Goal: Transaction & Acquisition: Purchase product/service

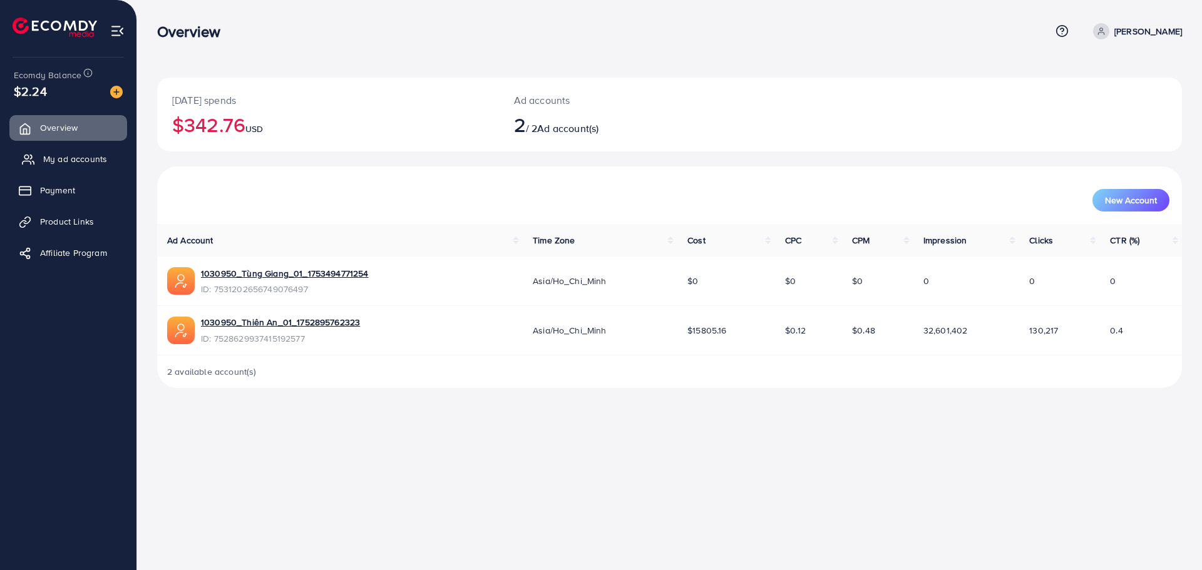
click at [36, 166] on link "My ad accounts" at bounding box center [68, 158] width 118 height 25
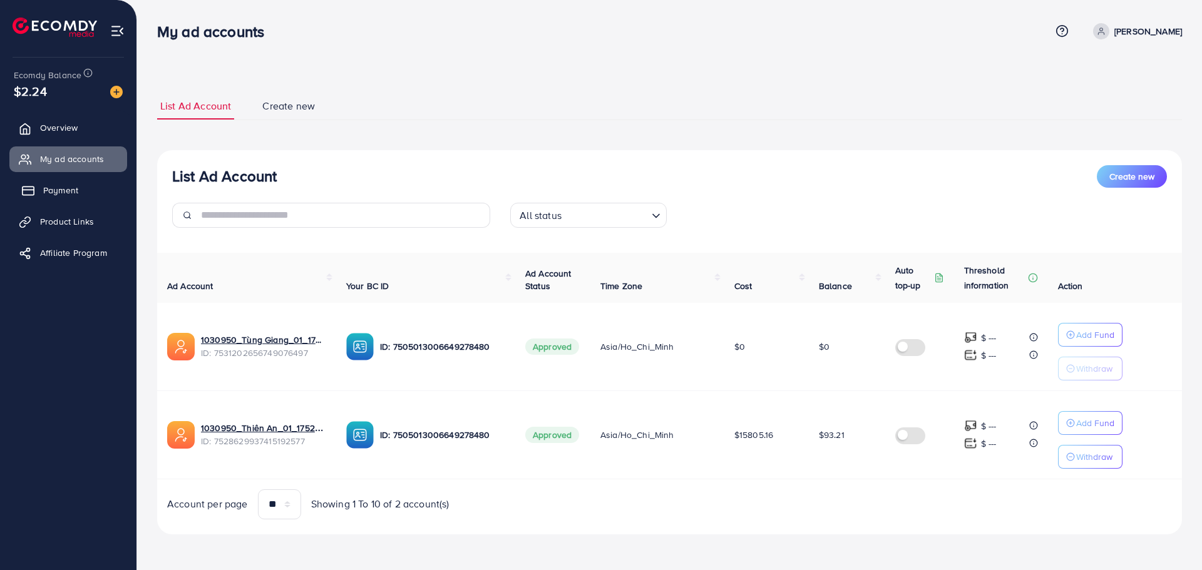
click at [53, 187] on span "Payment" at bounding box center [60, 190] width 35 height 13
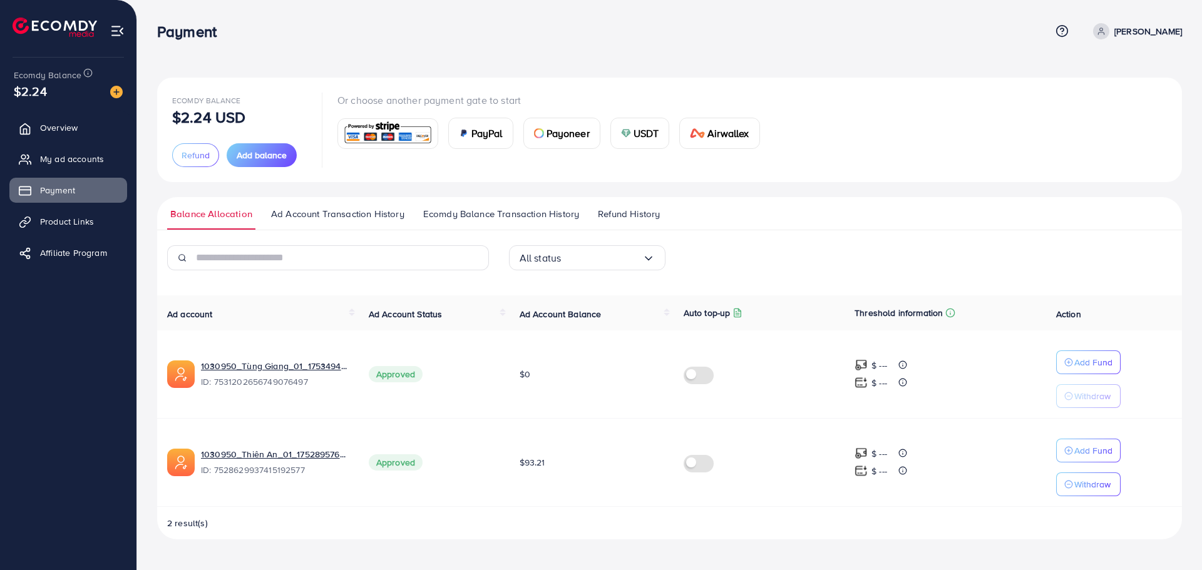
click at [454, 136] on div "PayPal" at bounding box center [481, 133] width 64 height 30
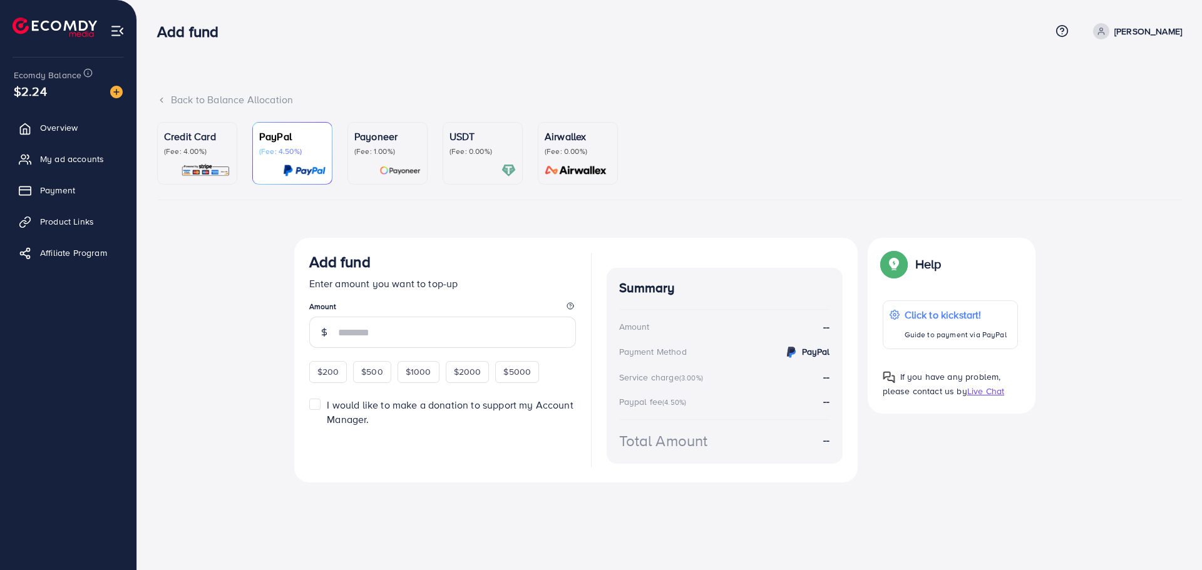
click at [471, 146] on p "(Fee: 0.00%)" at bounding box center [482, 151] width 66 height 10
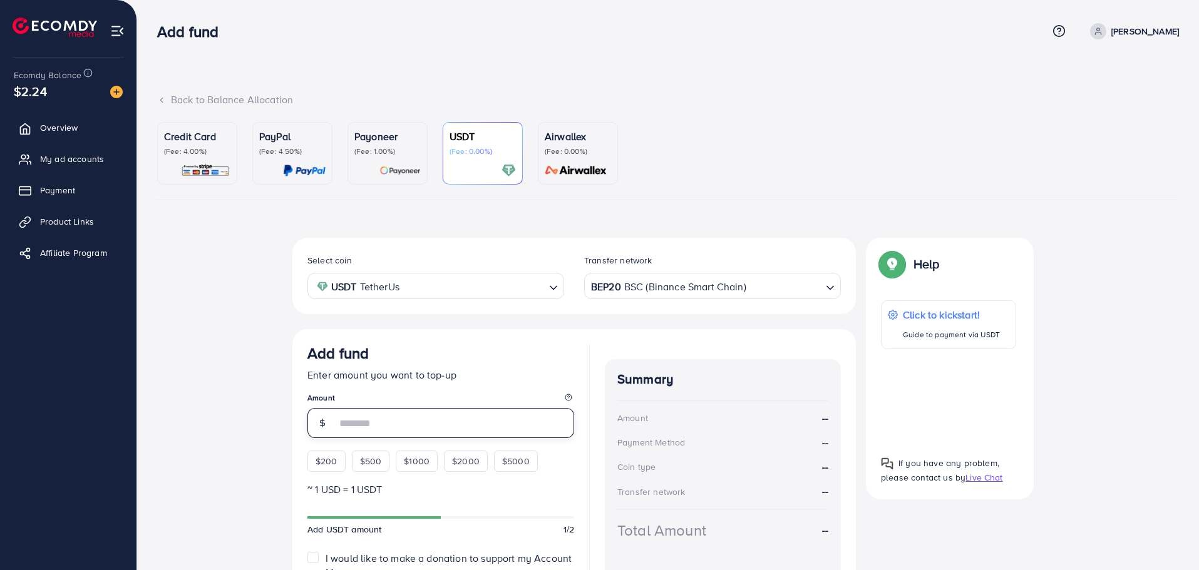
click at [354, 430] on input "number" at bounding box center [455, 423] width 238 height 30
click at [371, 466] on div "$200 $500 $1000 $2000 $5000" at bounding box center [435, 458] width 257 height 28
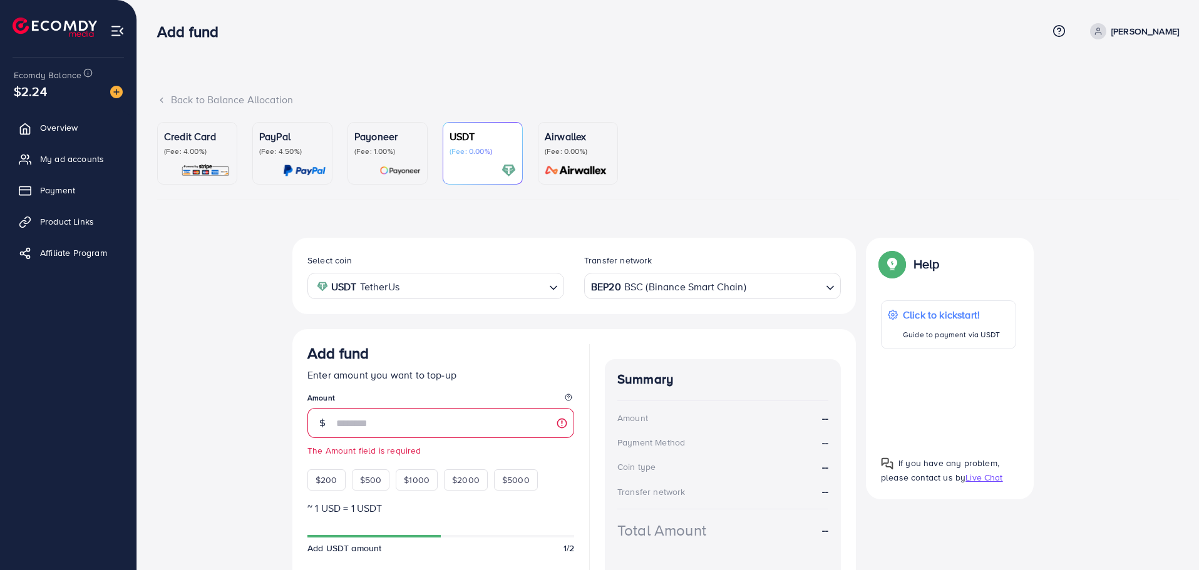
click at [334, 421] on div at bounding box center [321, 423] width 29 height 30
click at [367, 488] on div "$500" at bounding box center [371, 479] width 38 height 21
type input "***"
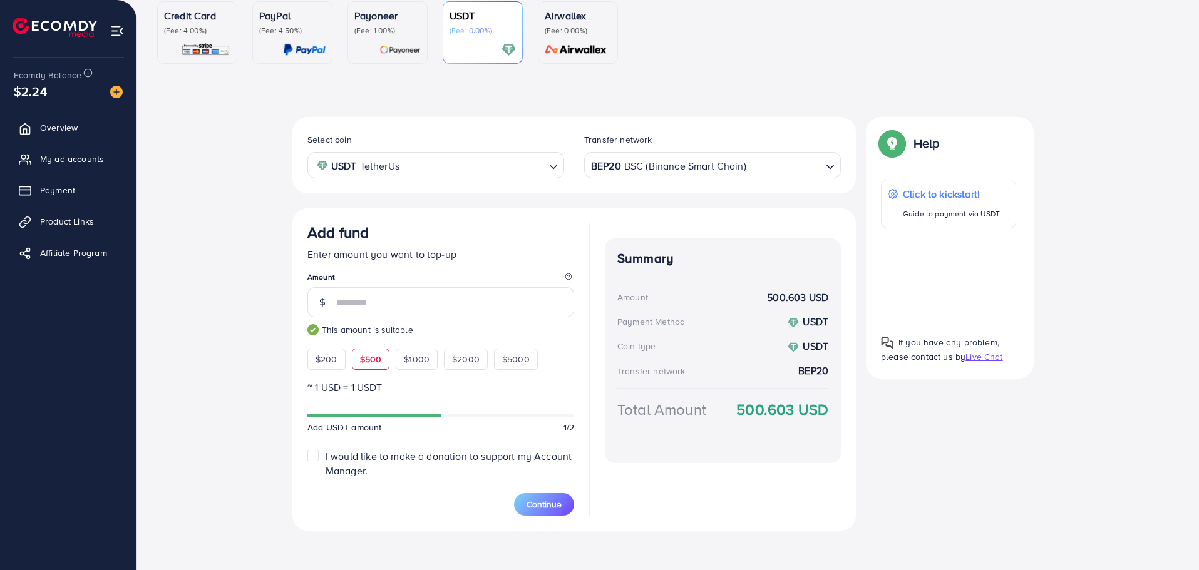
scroll to position [126, 0]
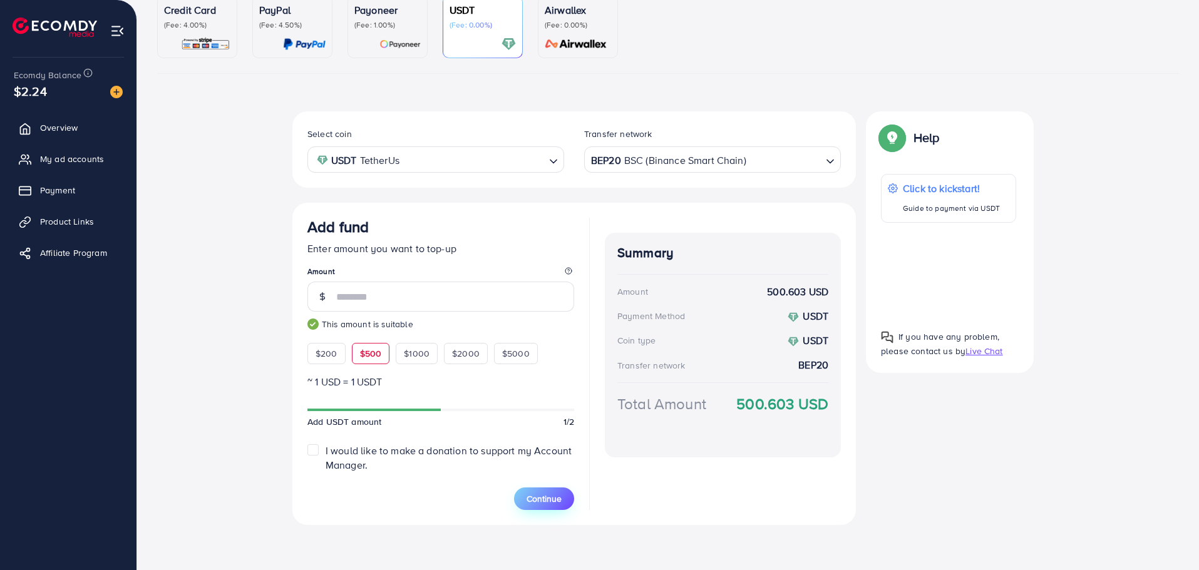
click at [528, 502] on span "Continue" at bounding box center [543, 499] width 35 height 13
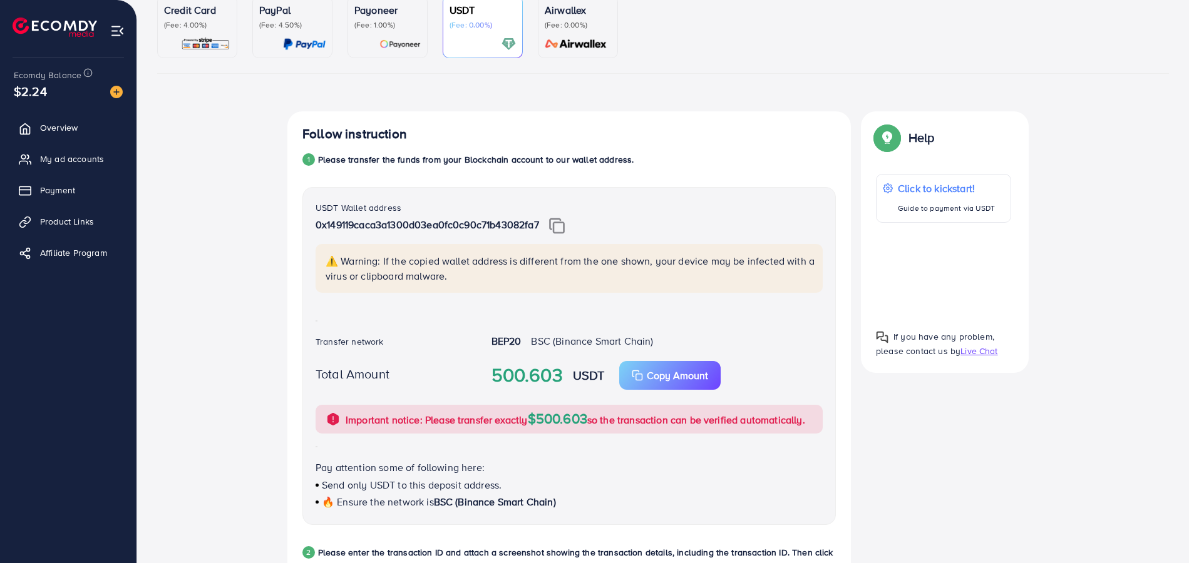
click at [561, 230] on img at bounding box center [557, 226] width 16 height 16
